Goal: Task Accomplishment & Management: Use online tool/utility

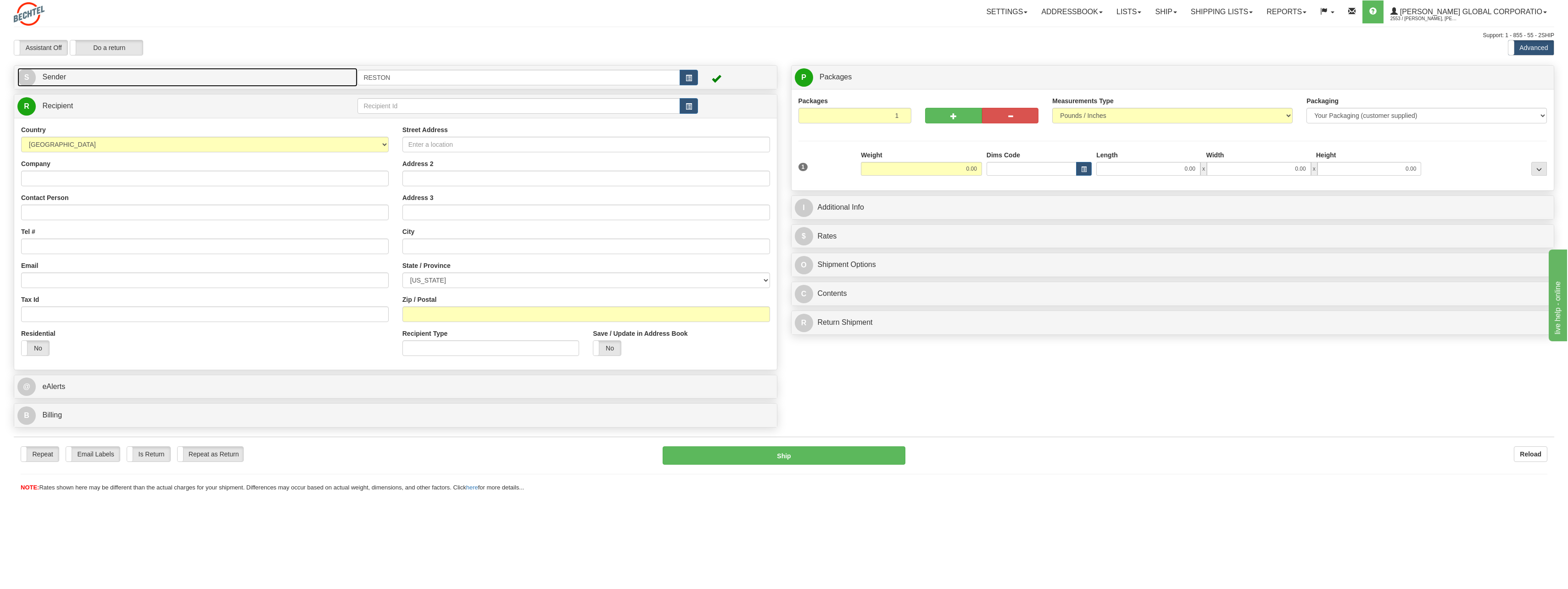
click at [191, 79] on link "S Sender" at bounding box center [187, 77] width 340 height 19
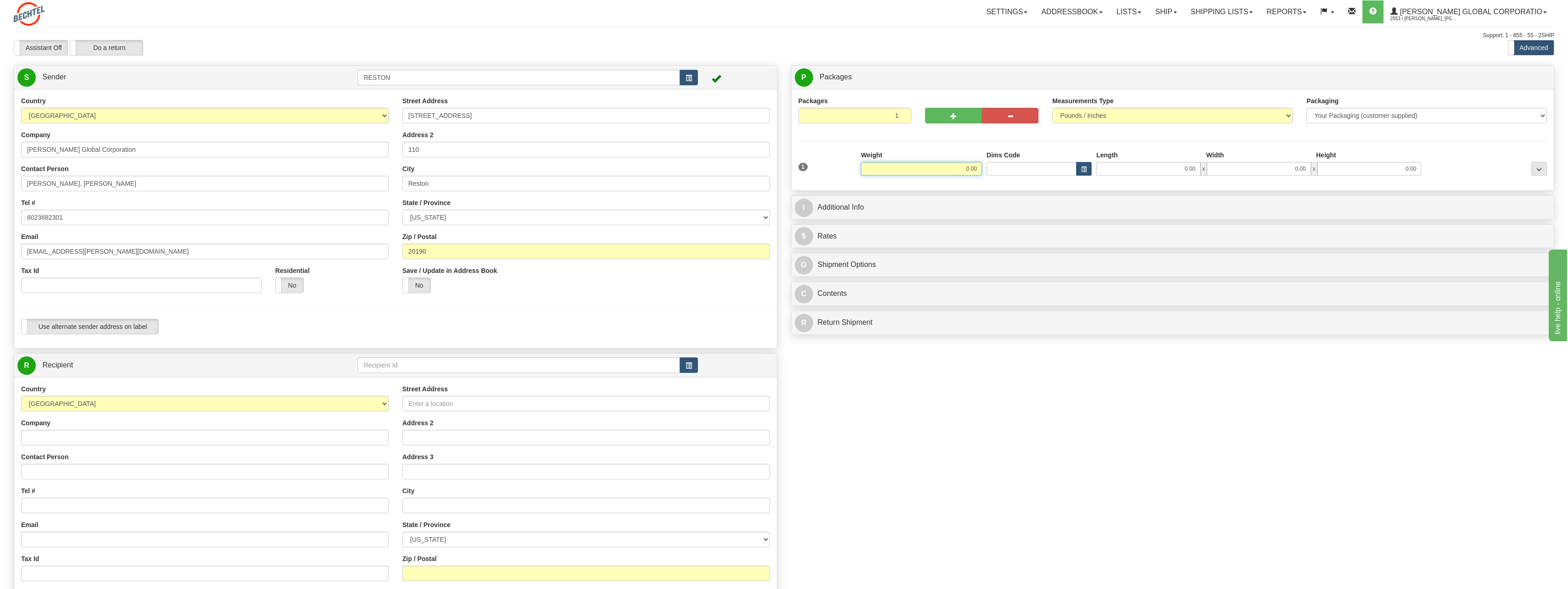
drag, startPoint x: 962, startPoint y: 169, endPoint x: 968, endPoint y: 172, distance: 6.7
click at [968, 172] on input "0.00" at bounding box center [921, 169] width 121 height 14
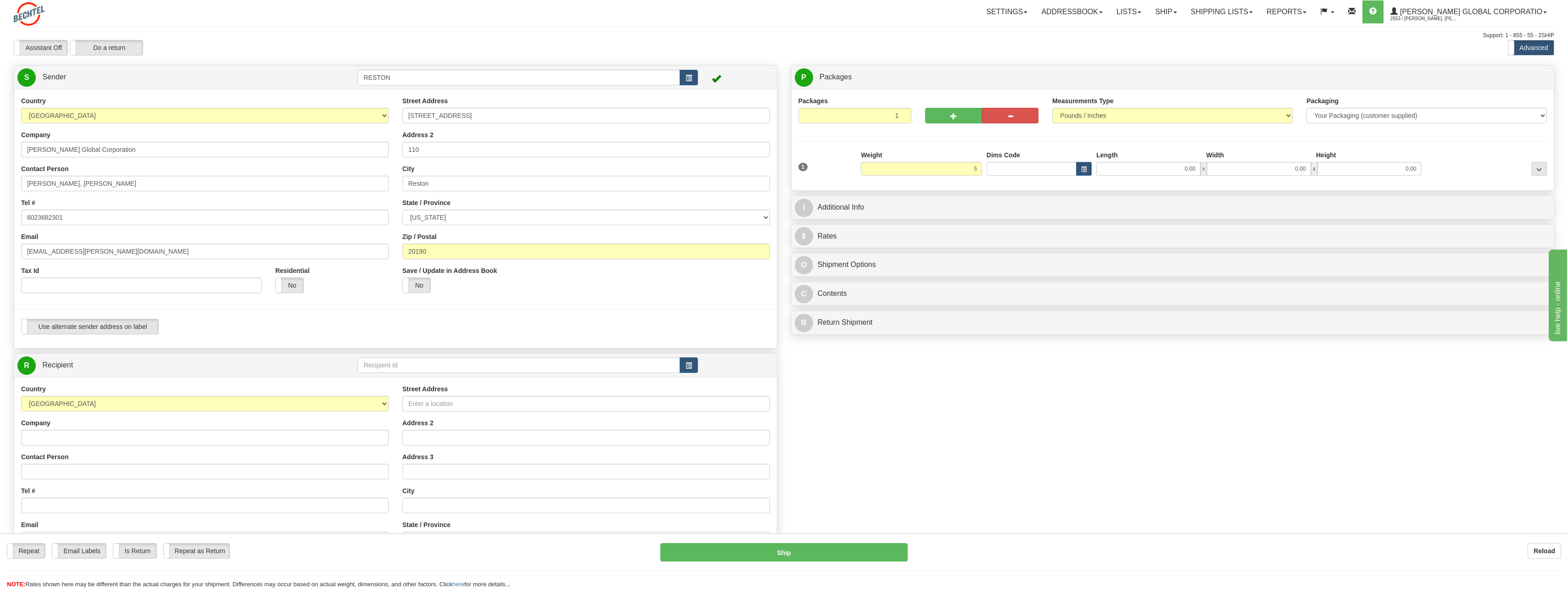
type input "5.00"
click at [939, 372] on div "Create a label for the return Create Pickup Without Label S" at bounding box center [783, 378] width 1554 height 626
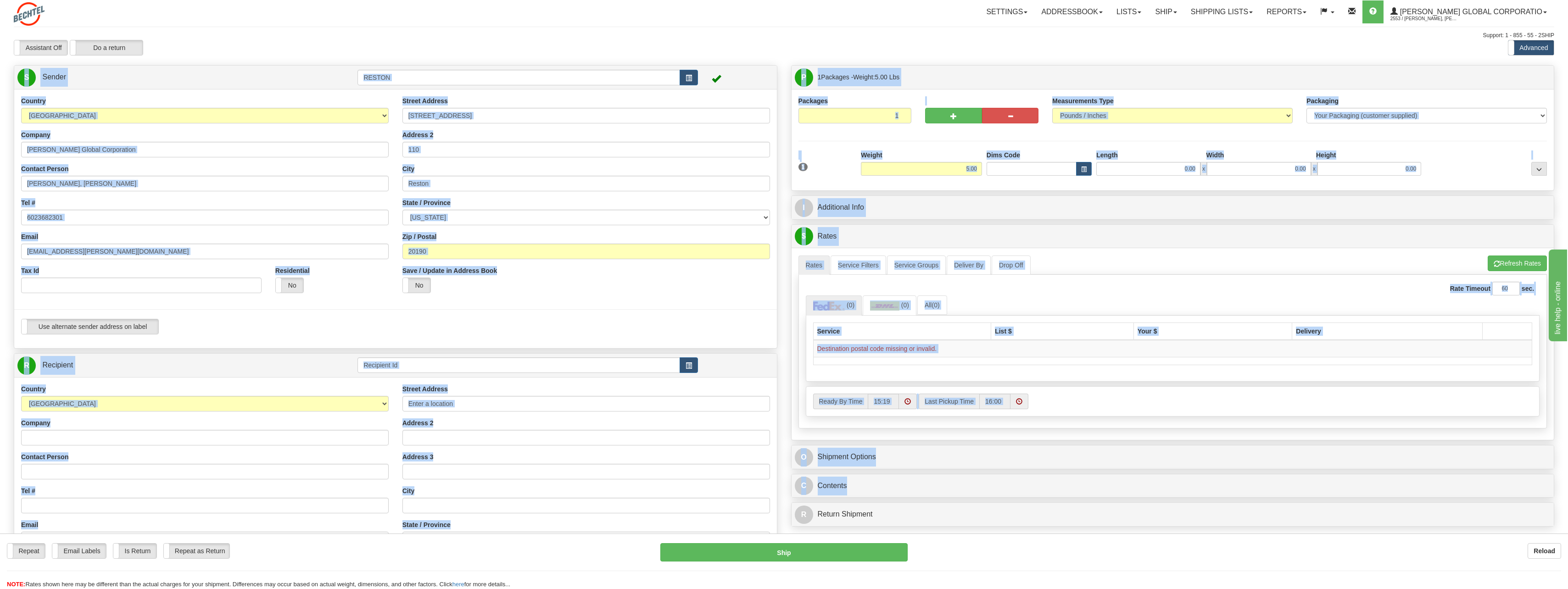
click at [305, 342] on div "Country [GEOGRAPHIC_DATA] [GEOGRAPHIC_DATA] [GEOGRAPHIC_DATA] [GEOGRAPHIC_DATA]…" at bounding box center [395, 218] width 763 height 259
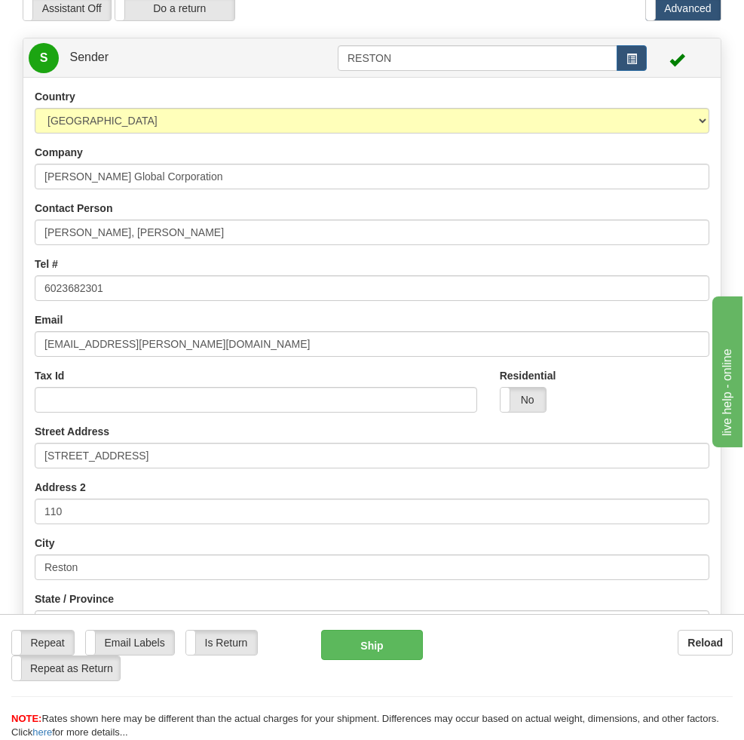
scroll to position [377, 0]
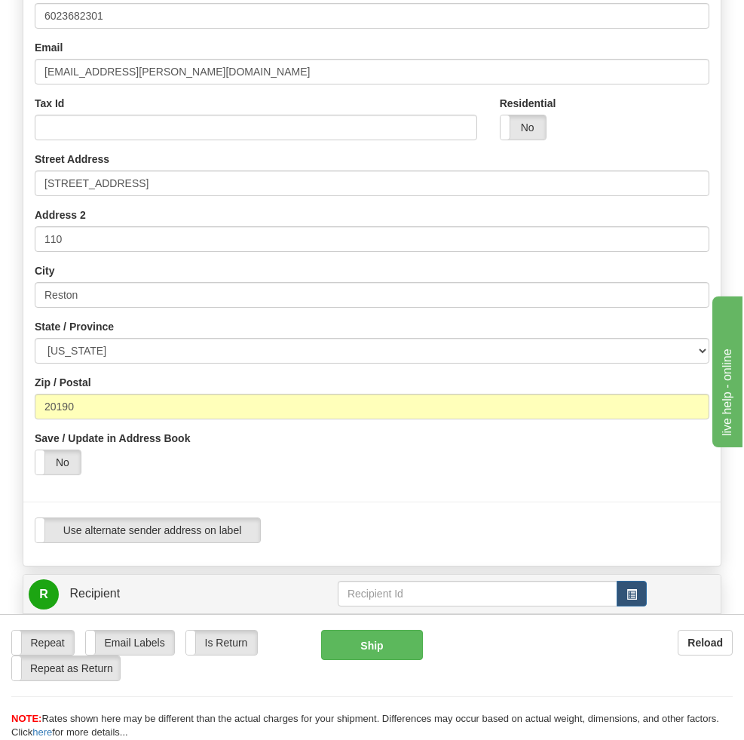
click at [104, 700] on input "Company" at bounding box center [372, 713] width 675 height 26
click at [98, 700] on input "Company" at bounding box center [372, 713] width 675 height 26
click at [100, 700] on input "Company" at bounding box center [372, 713] width 675 height 26
paste input "[PERSON_NAME]"
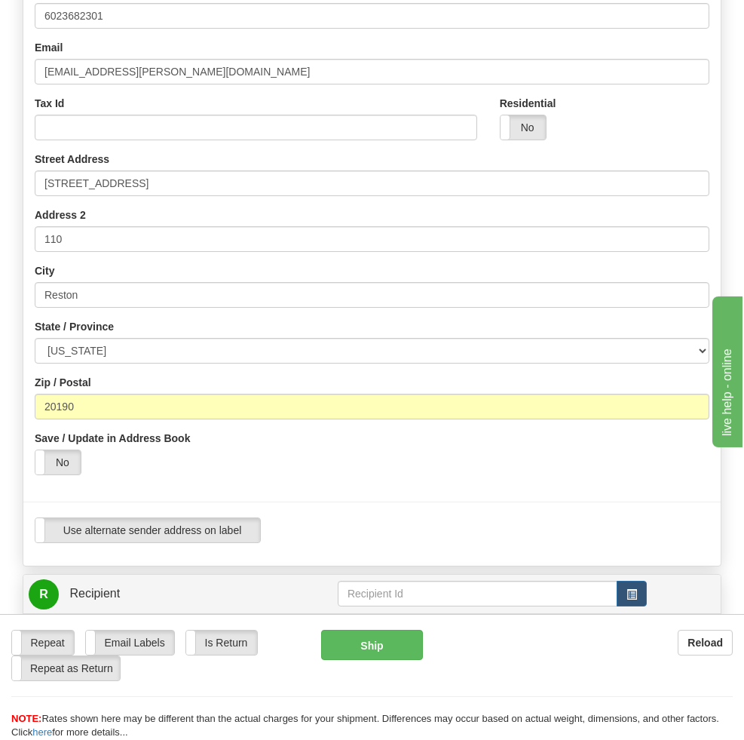
type input "[PERSON_NAME]"
paste input "[STREET_ADDRESS]"
type input "[STREET_ADDRESS]"
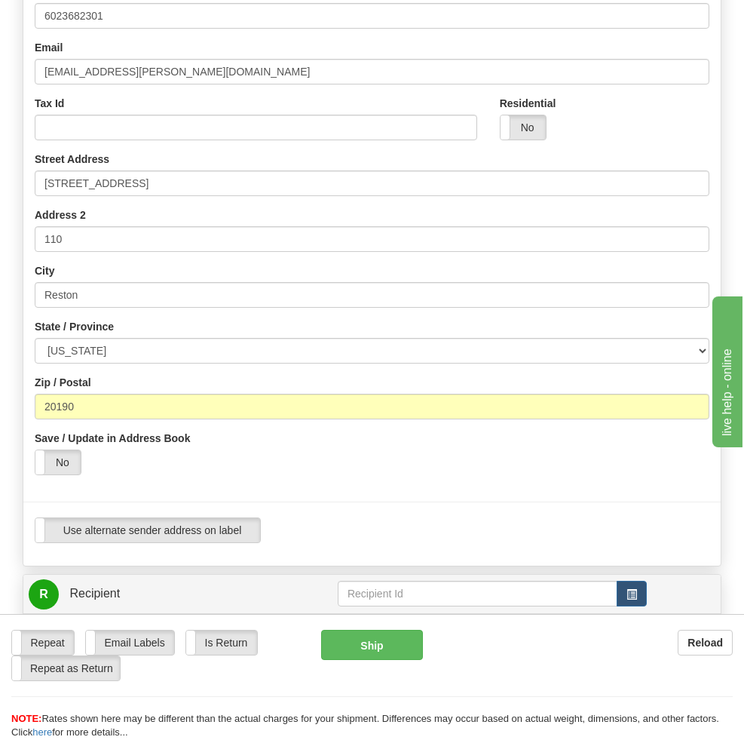
paste input "[GEOGRAPHIC_DATA], [GEOGRAPHIC_DATA]"
drag, startPoint x: 285, startPoint y: 536, endPoint x: 258, endPoint y: 544, distance: 28.4
type input "[GEOGRAPHIC_DATA]"
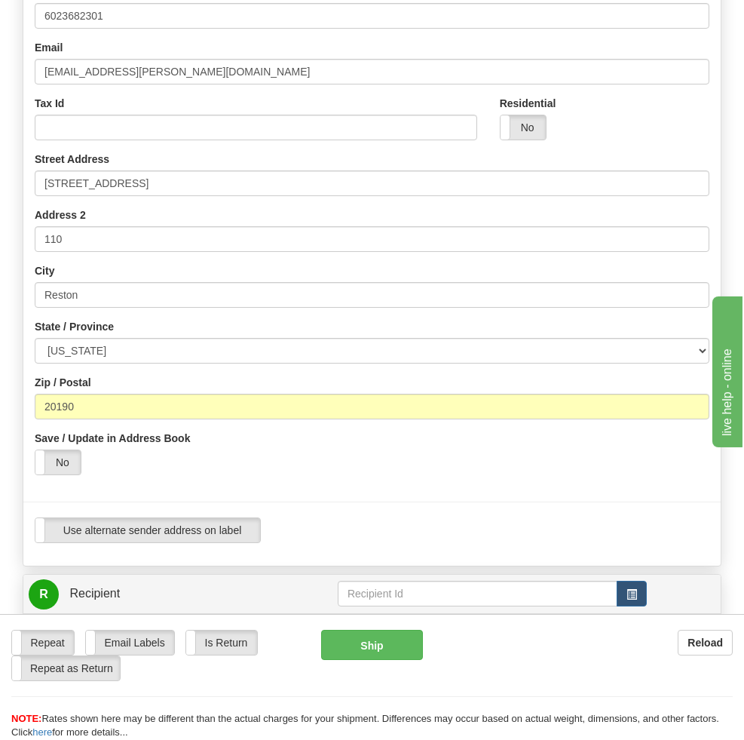
select select "PA"
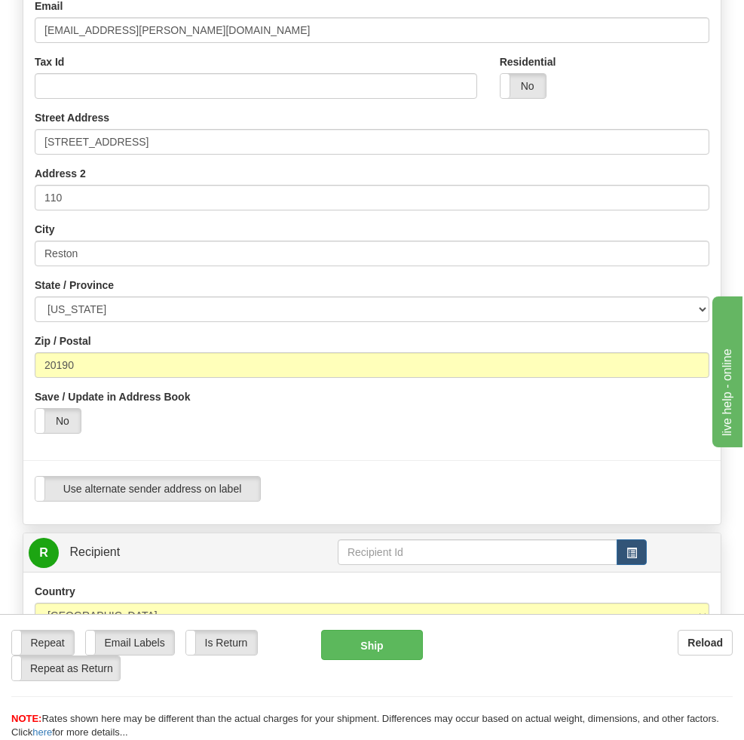
scroll to position [452, 0]
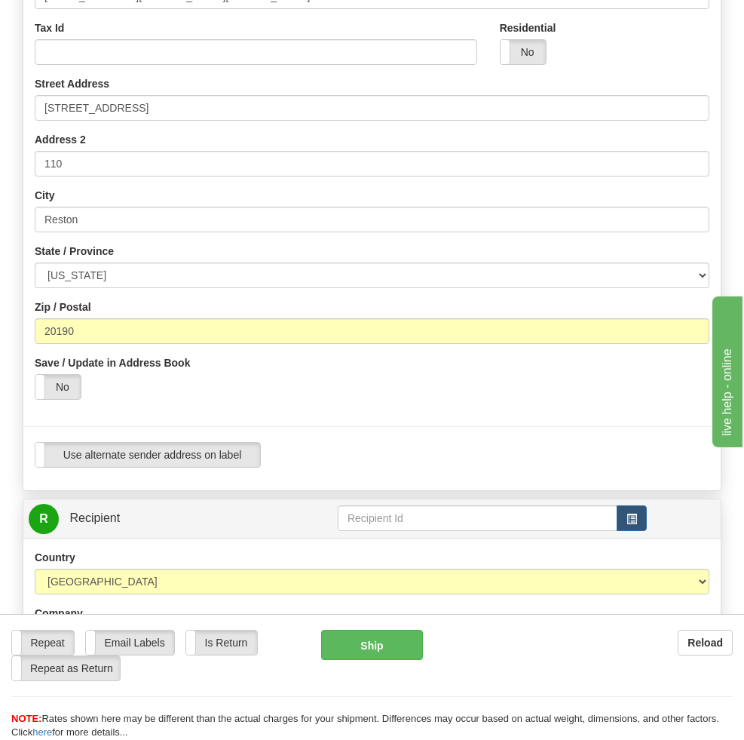
drag, startPoint x: 249, startPoint y: 568, endPoint x: 265, endPoint y: 563, distance: 17.2
paste input "15003"
type input "15003"
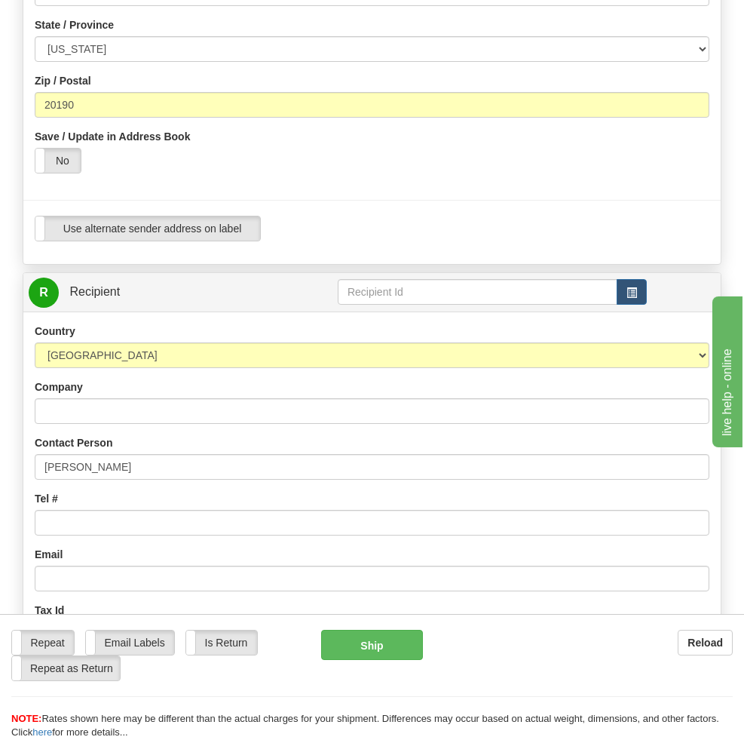
scroll to position [603, 0]
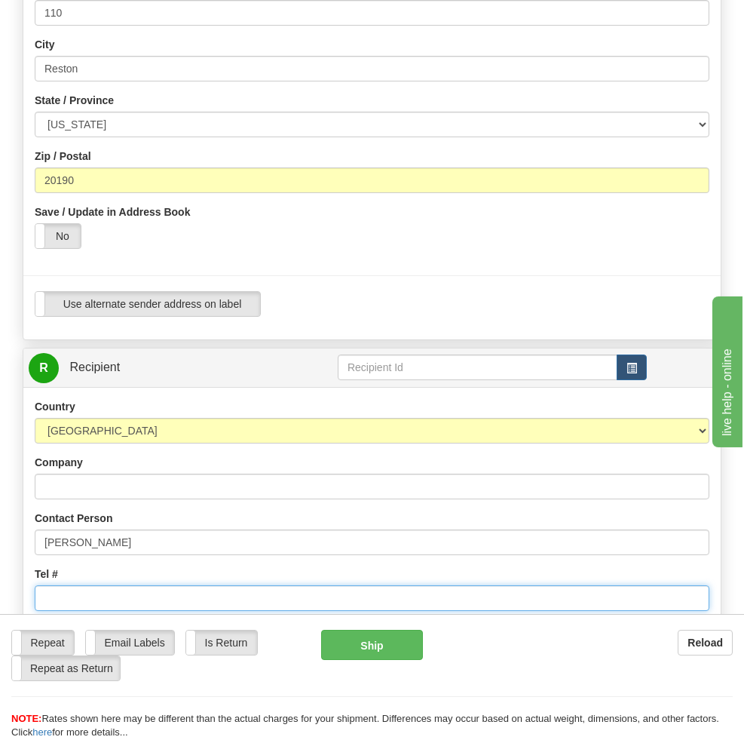
click at [71, 585] on input "Tel #" at bounding box center [372, 598] width 675 height 26
paste input "[PHONE_NUMBER]"
click at [68, 585] on input "[PHONE_NUMBER]" at bounding box center [372, 598] width 675 height 26
click at [84, 585] on input "412726-3494" at bounding box center [372, 598] width 675 height 26
type input "4127263494"
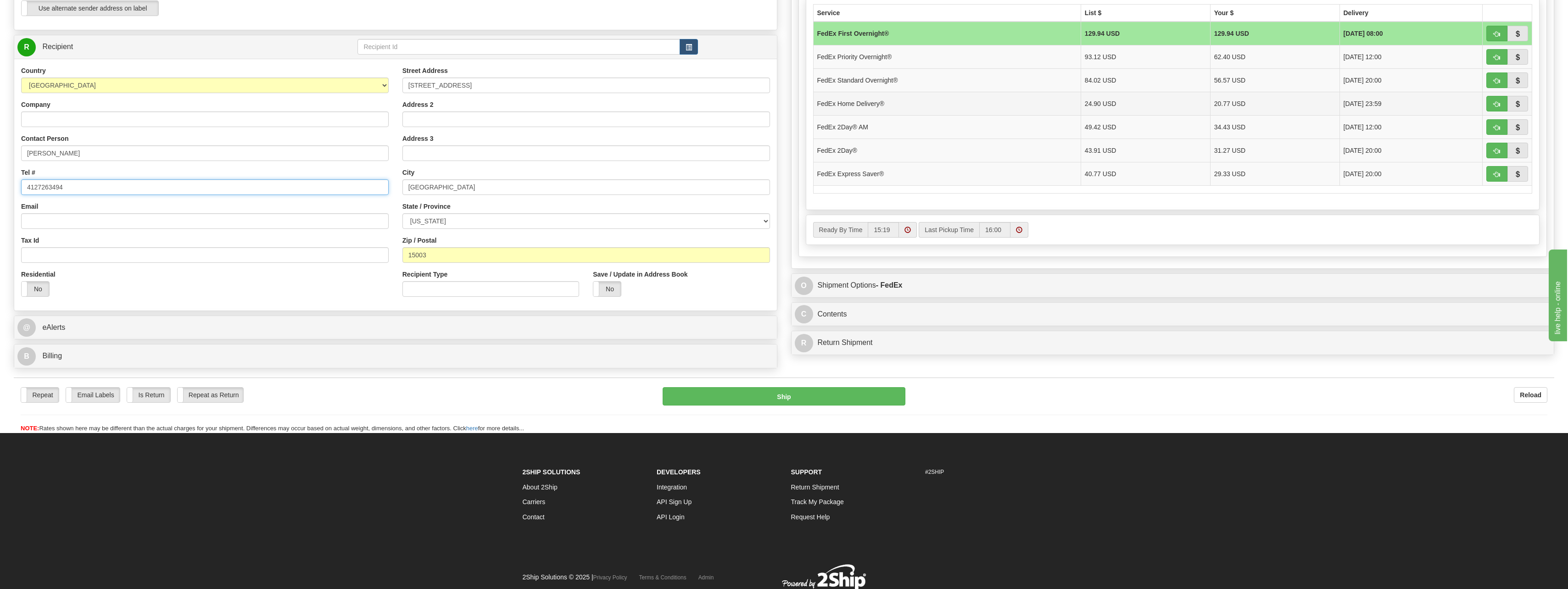
scroll to position [135, 0]
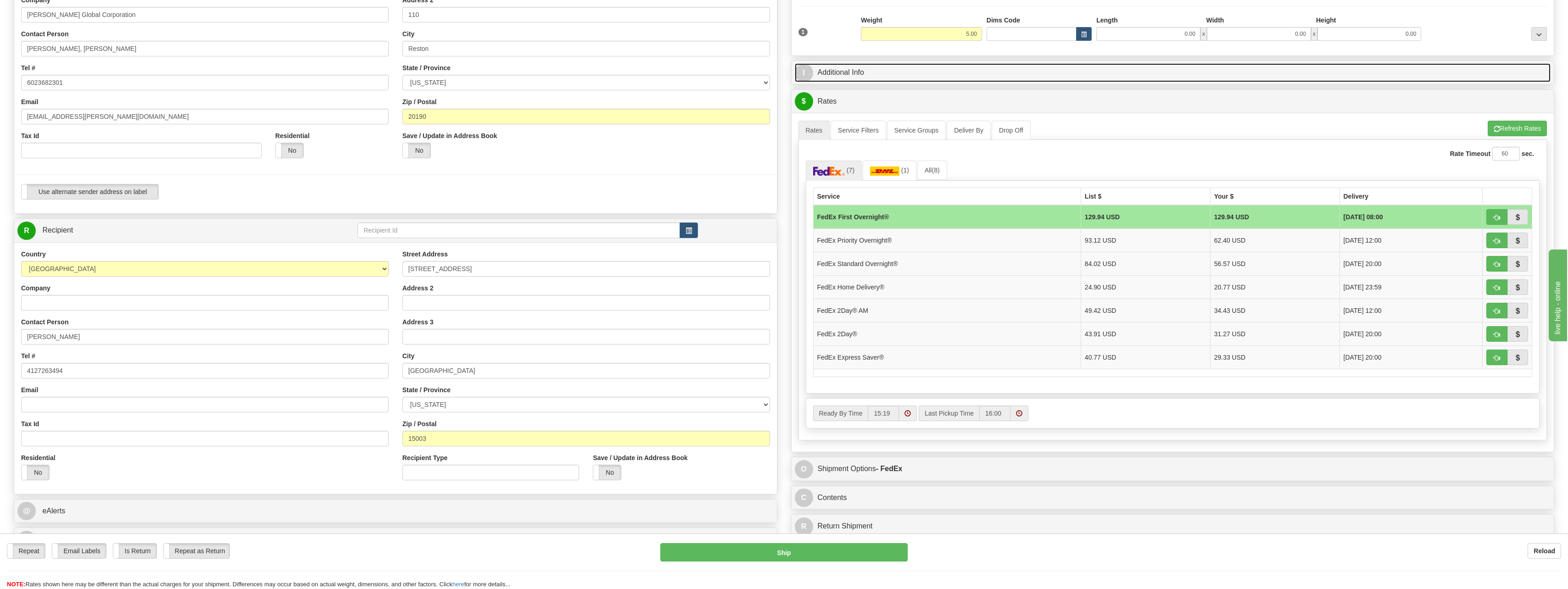
click at [859, 78] on link "I Additional Info" at bounding box center [1173, 72] width 756 height 19
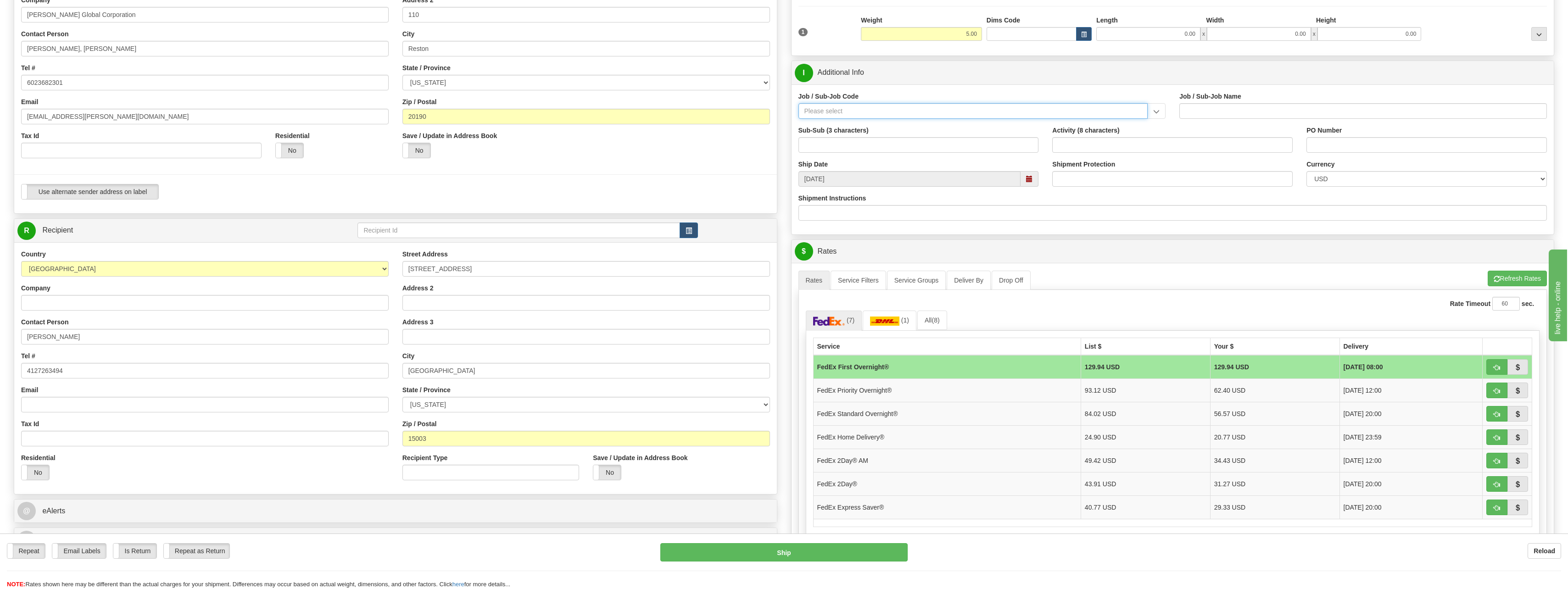
drag, startPoint x: 852, startPoint y: 109, endPoint x: 881, endPoint y: 109, distance: 29.0
click at [858, 110] on input "Job / Sub-Job Code" at bounding box center [973, 111] width 349 height 16
paste input ": 55645-300"
click at [808, 110] on input ": 55645-300" at bounding box center [973, 111] width 349 height 16
type input "55645-300"
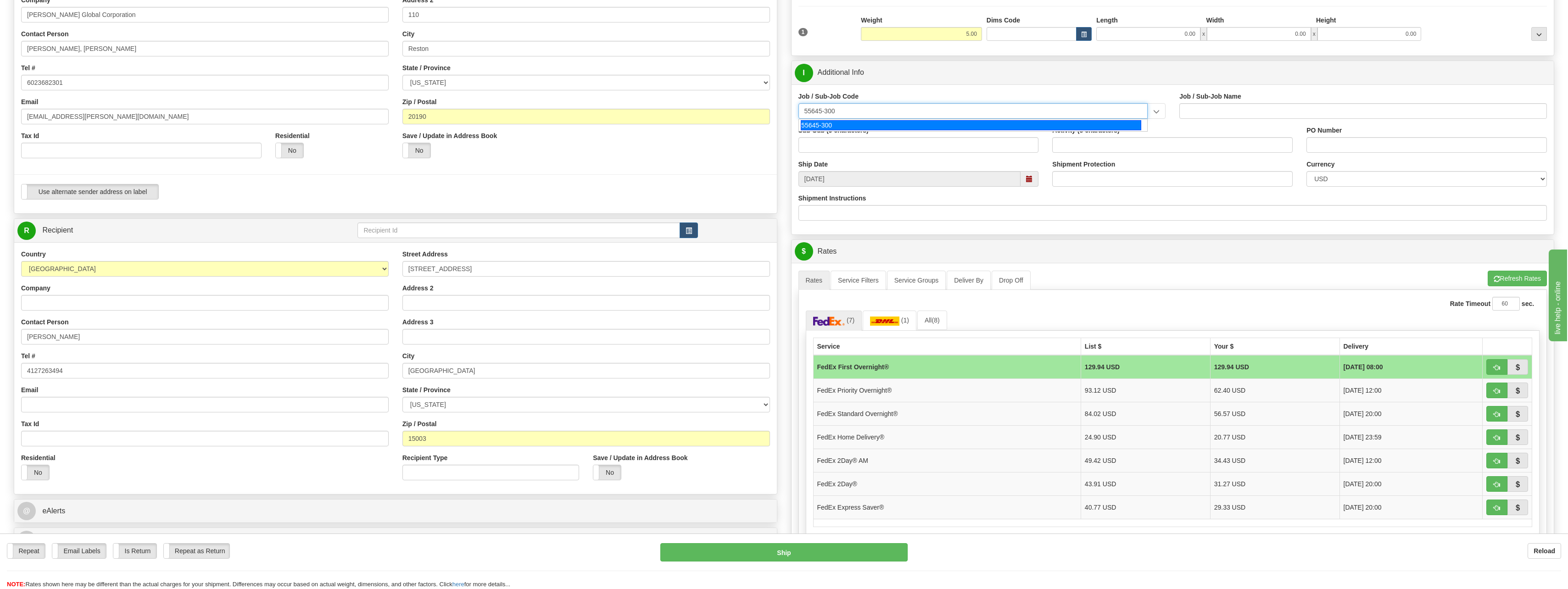
click at [825, 111] on input "55645-300" at bounding box center [973, 111] width 349 height 16
click at [834, 124] on div "55645-300" at bounding box center [971, 125] width 340 height 10
type input "CORPORATE CONSTRUCTION SRVCS - PRODUCTIVITY"
type input "55645-300"
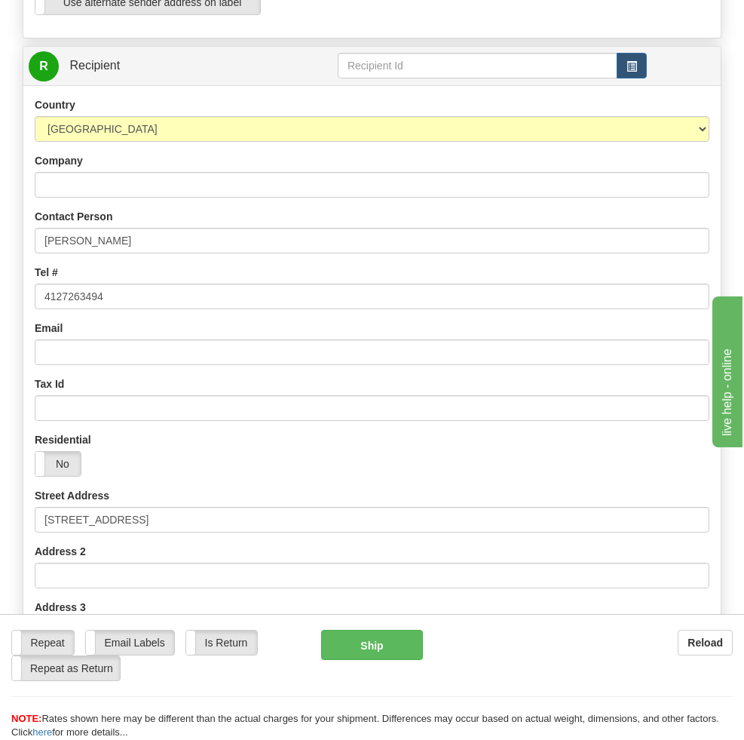
scroll to position [935, 0]
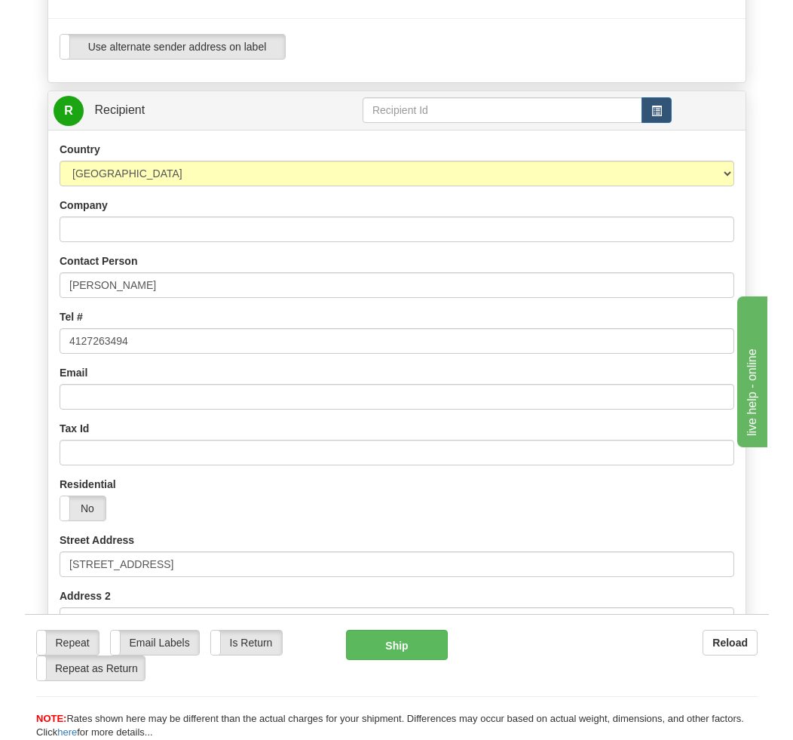
scroll to position [859, 0]
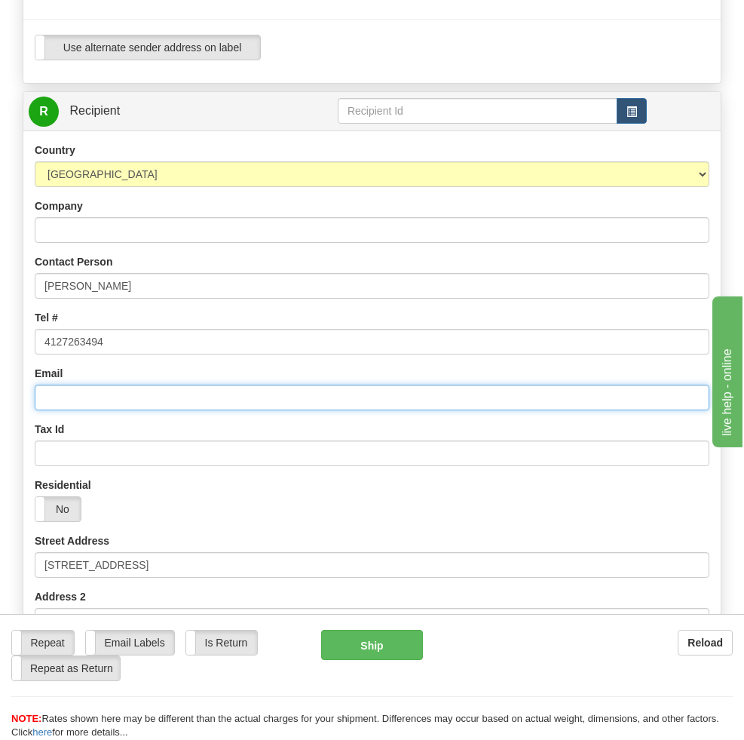
click at [111, 384] on input "Email" at bounding box center [372, 397] width 675 height 26
paste input "[EMAIL_ADDRESS][PERSON_NAME][DOMAIN_NAME]"
type input "[EMAIL_ADDRESS][PERSON_NAME][DOMAIN_NAME]"
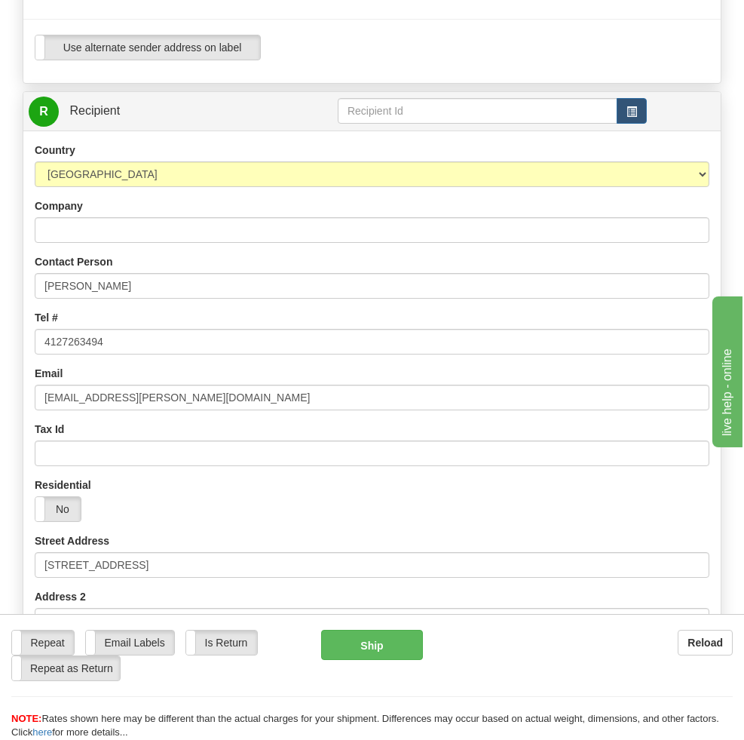
click at [170, 477] on div "Residential Yes No" at bounding box center [371, 505] width 697 height 56
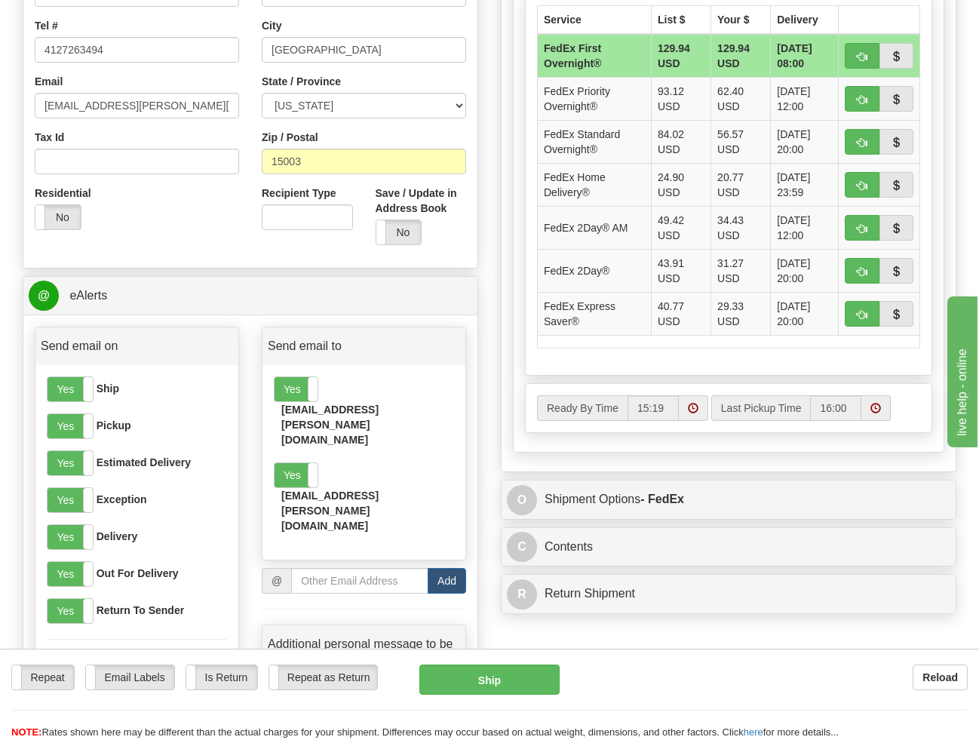
scroll to position [829, 0]
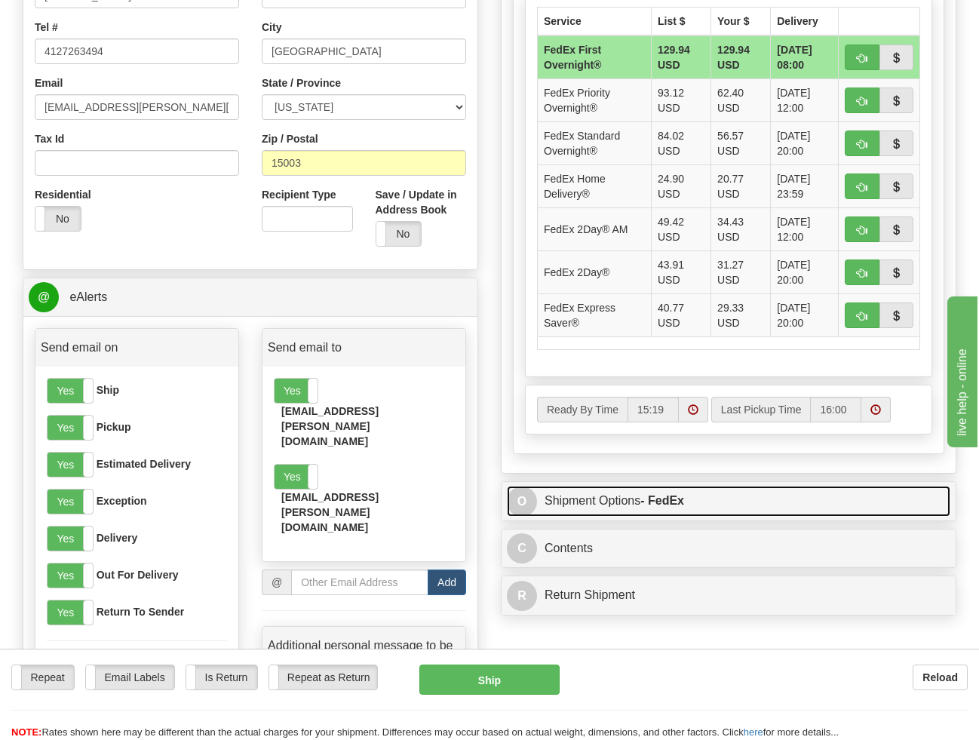
click at [596, 497] on link "O Shipment Options - FedEx" at bounding box center [728, 500] width 443 height 31
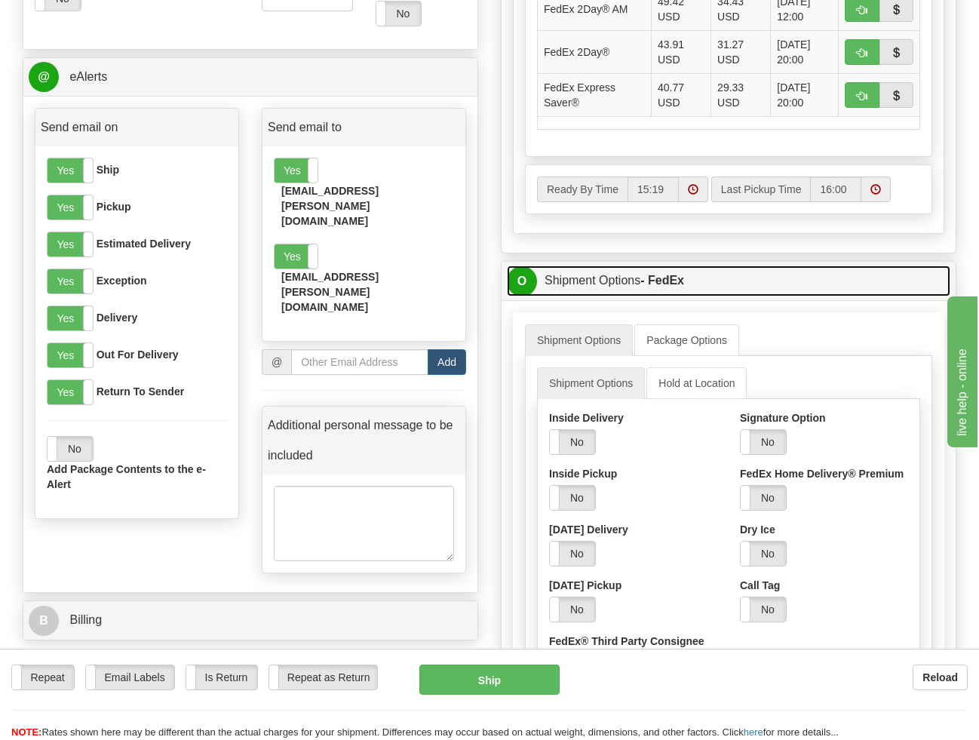
scroll to position [1055, 0]
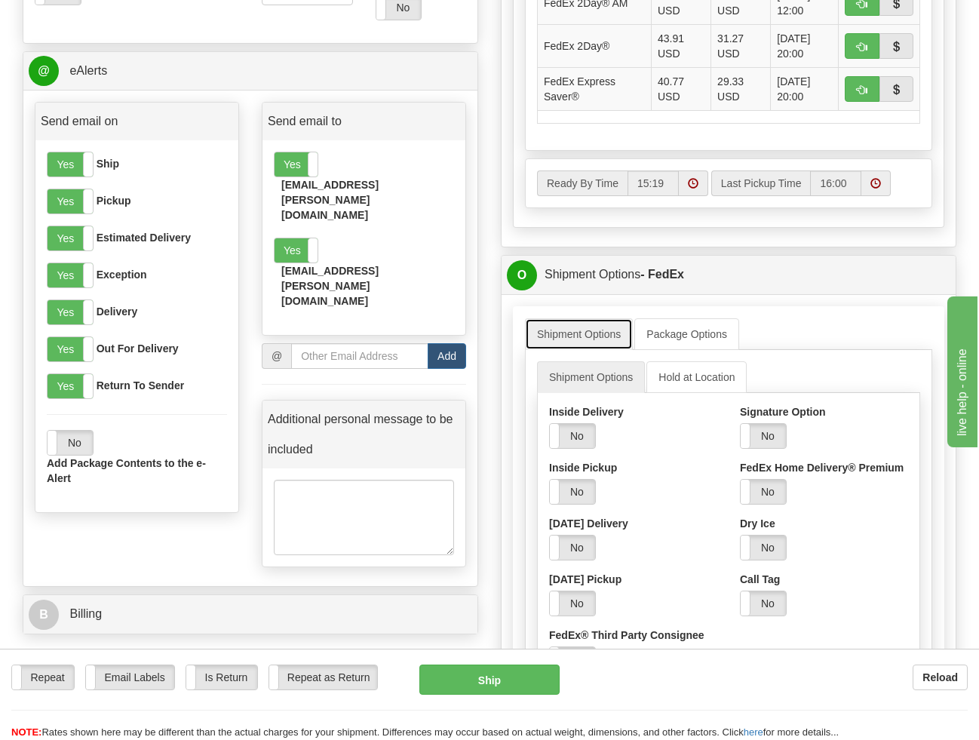
click at [601, 334] on link "Shipment Options" at bounding box center [579, 334] width 108 height 32
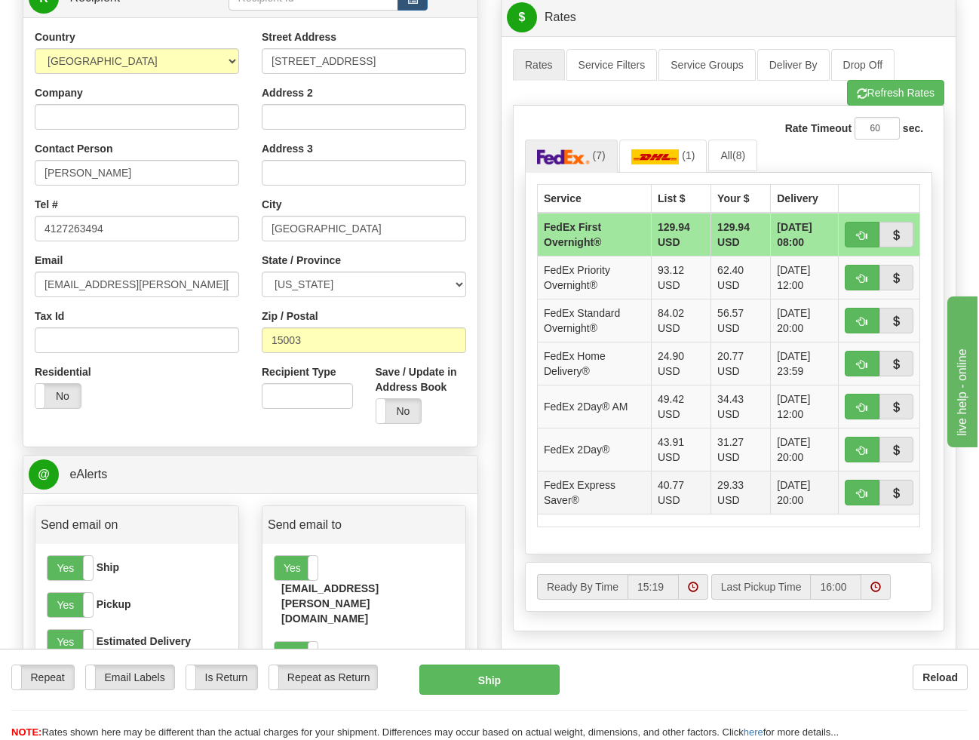
scroll to position [678, 0]
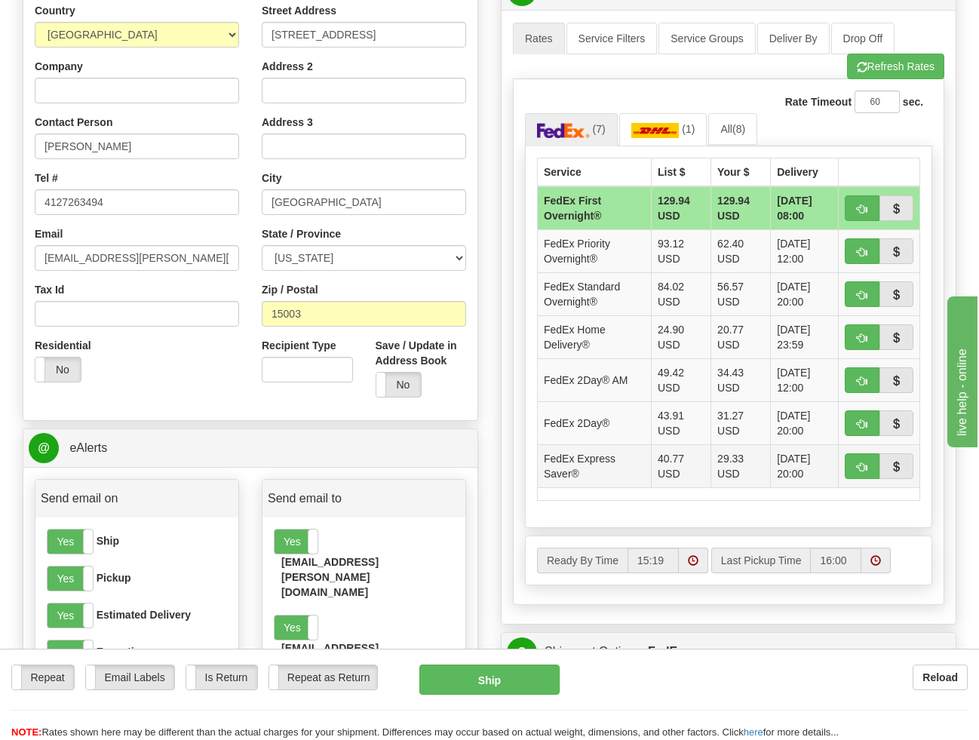
click at [664, 470] on td "40.77 USD" at bounding box center [681, 465] width 60 height 43
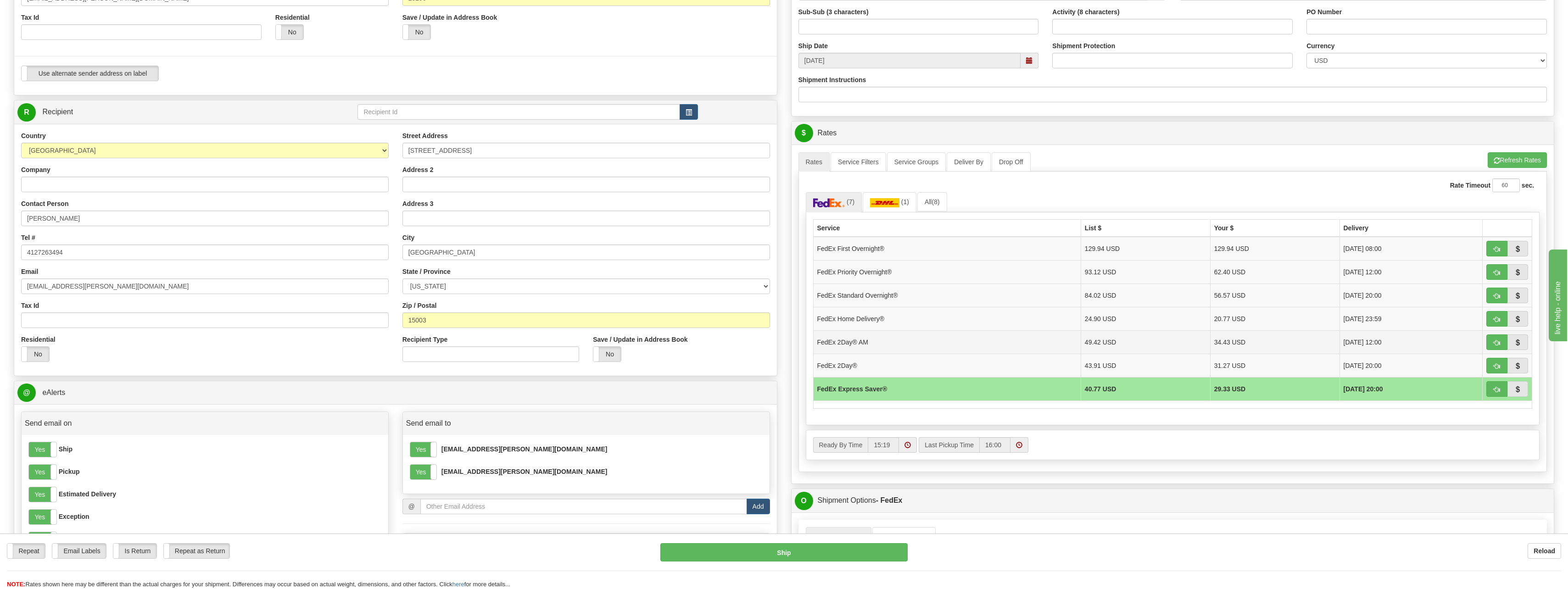
scroll to position [229, 0]
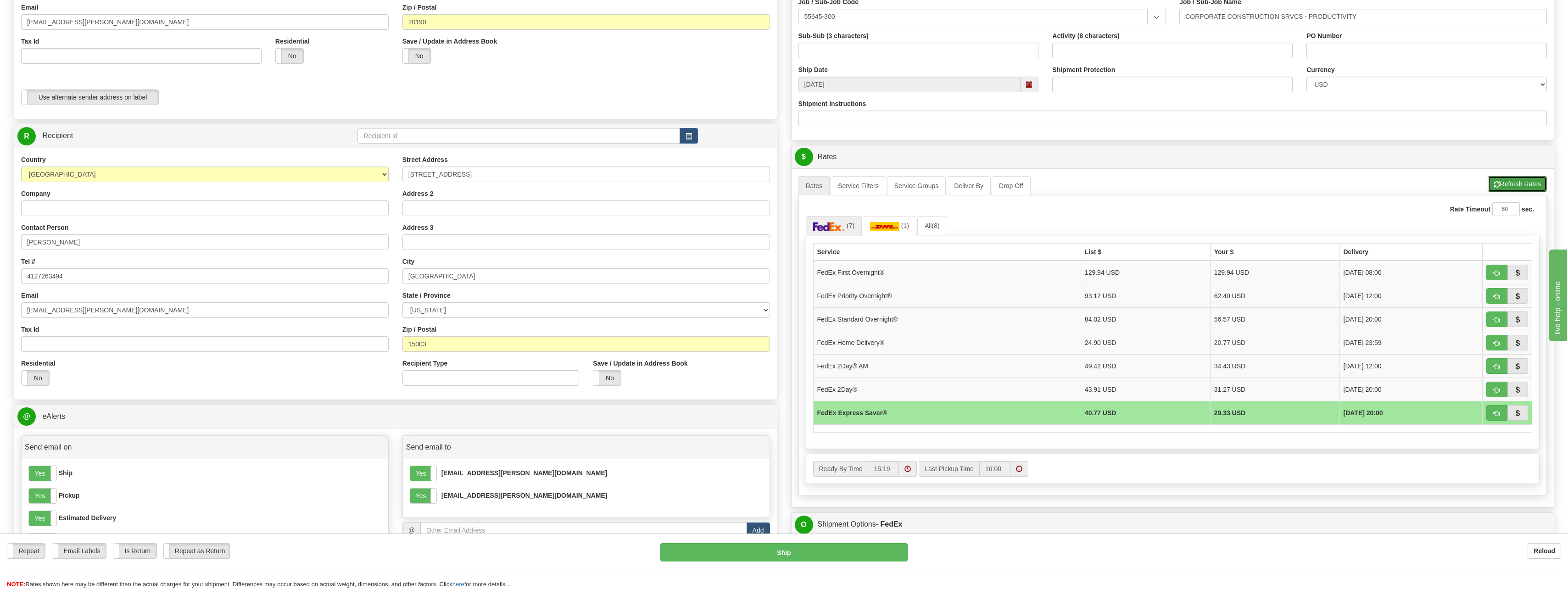
click at [1514, 182] on button "Refresh Rates" at bounding box center [1517, 184] width 59 height 16
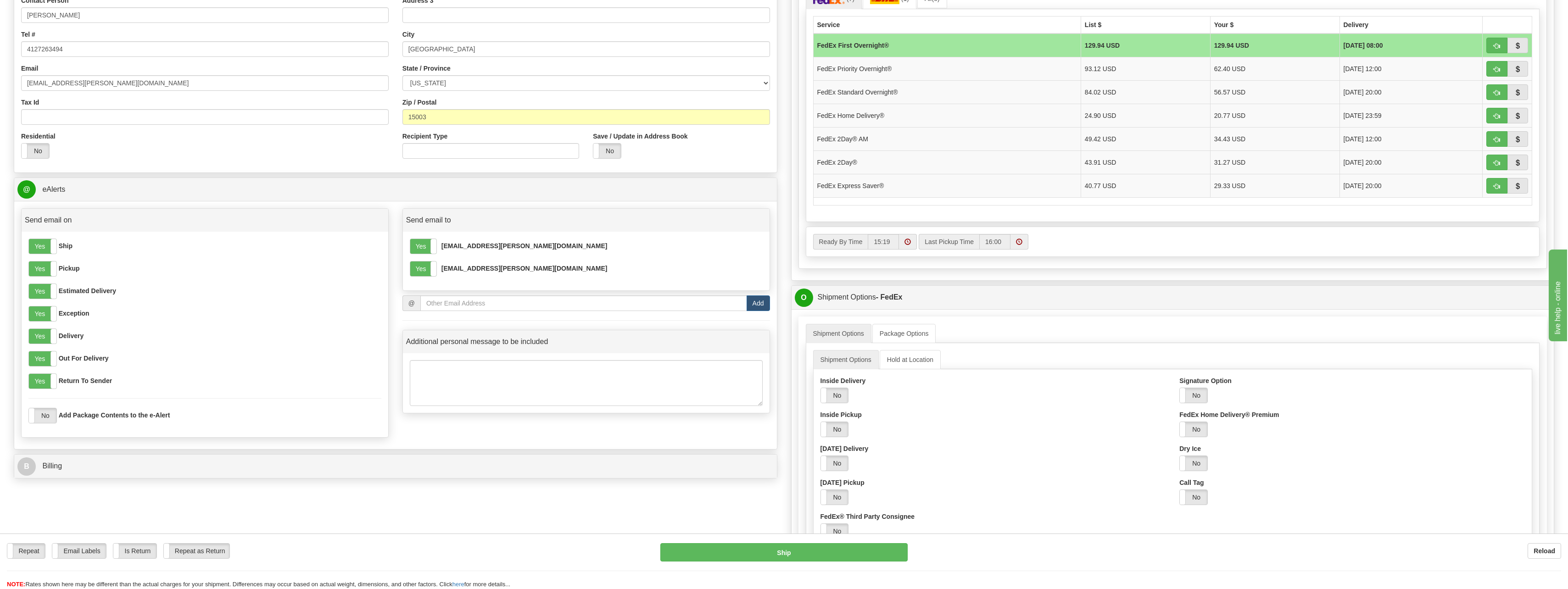
scroll to position [459, 0]
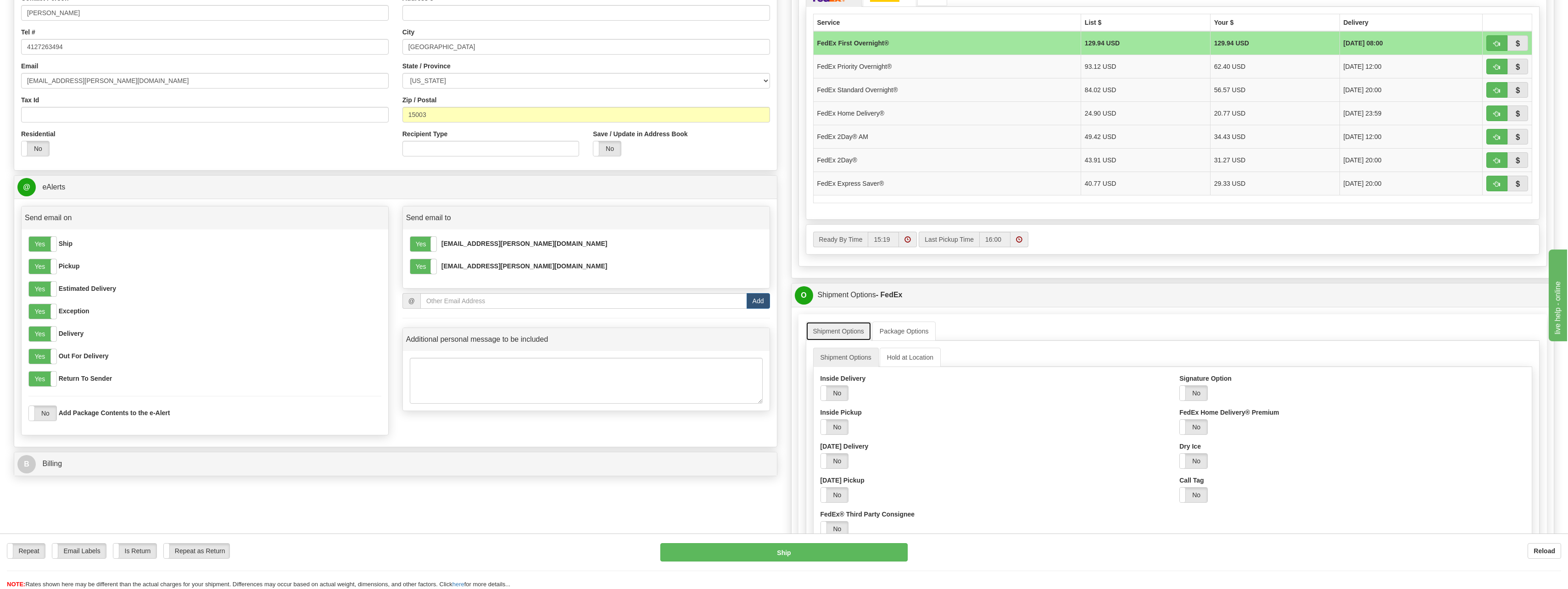
click at [855, 336] on link "Shipment Options" at bounding box center [839, 331] width 66 height 19
click at [903, 332] on link "Package Options" at bounding box center [904, 331] width 64 height 19
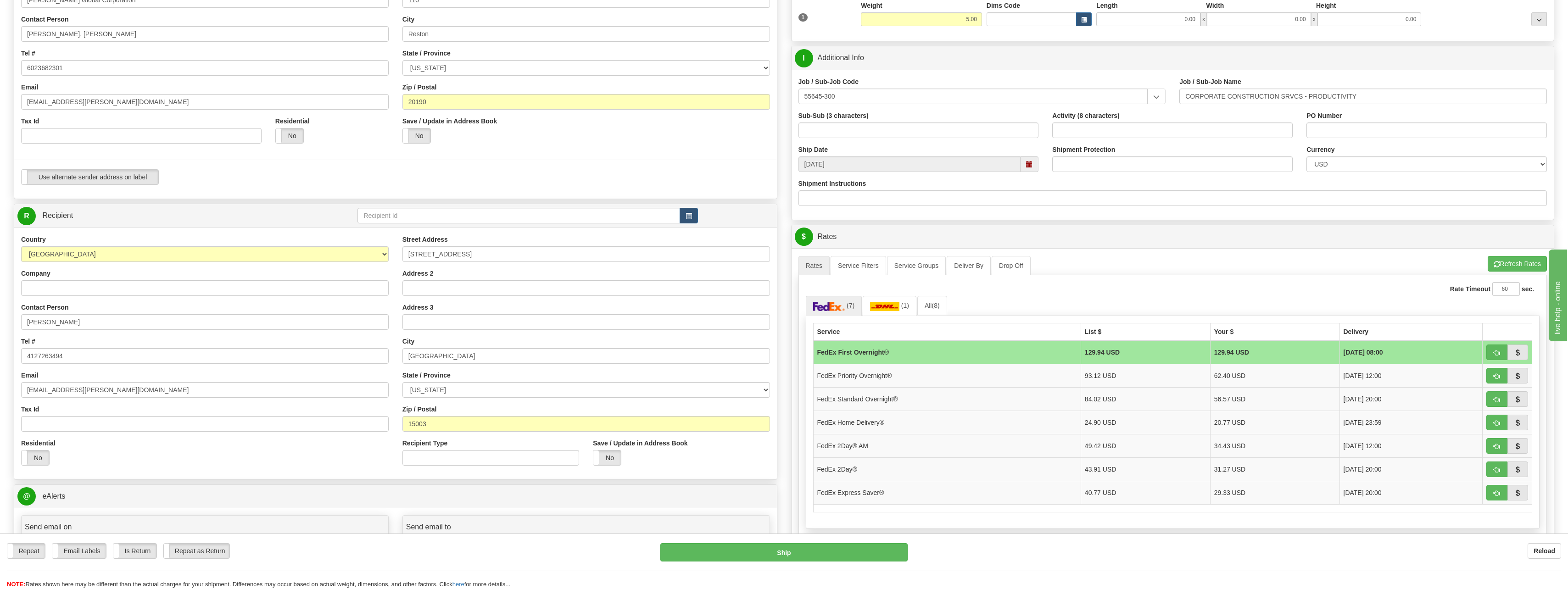
scroll to position [138, 0]
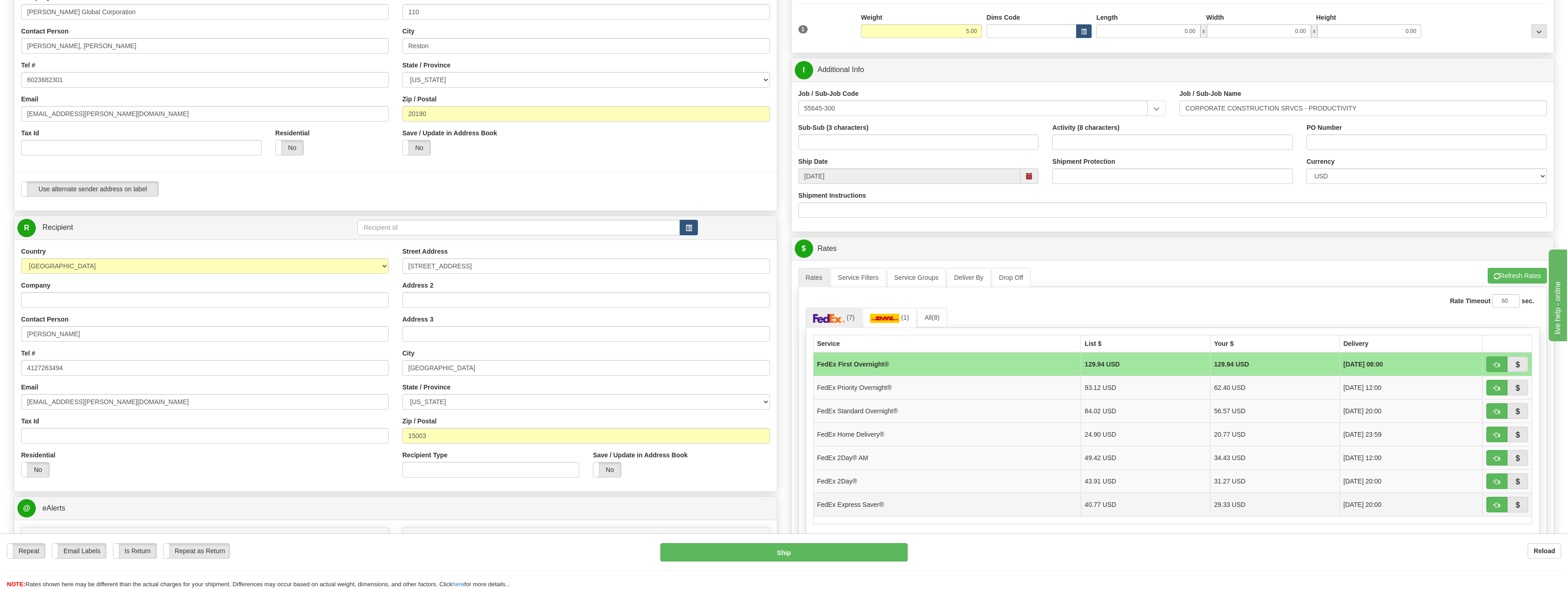
click at [956, 502] on td "FedEx Express Saver®" at bounding box center [947, 504] width 268 height 23
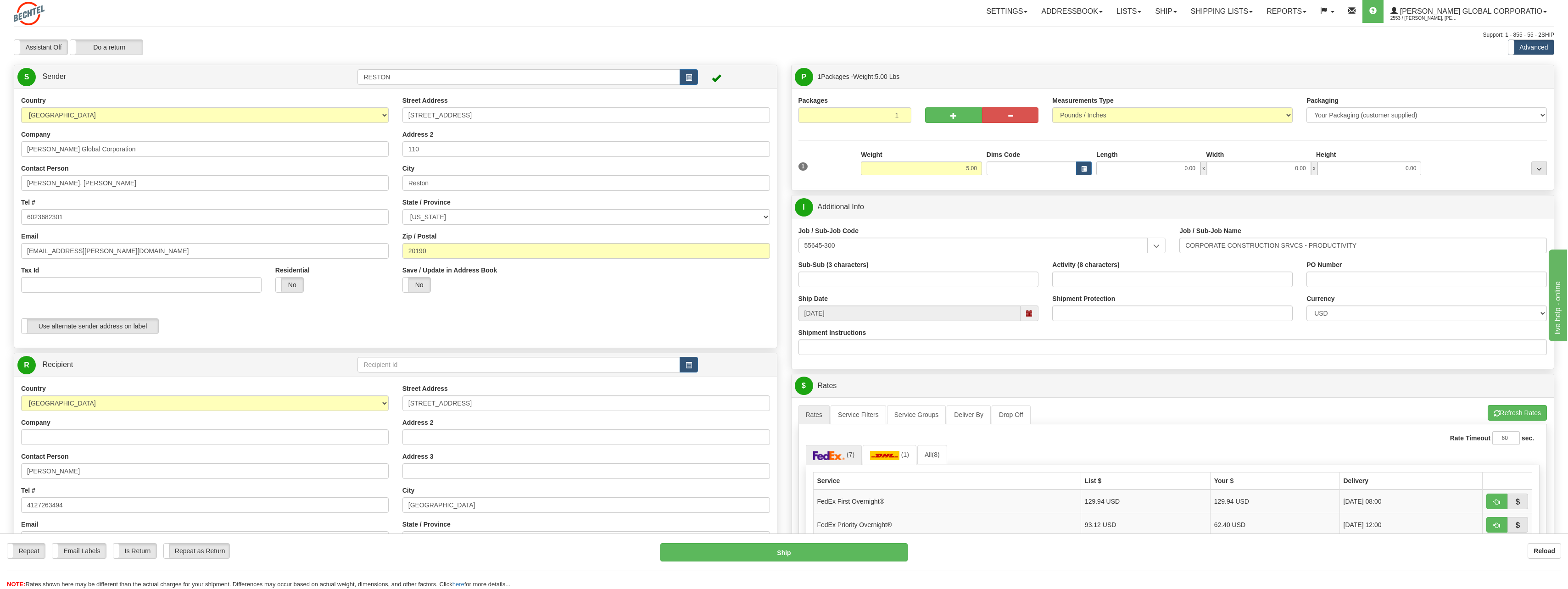
scroll to position [0, 0]
